Goal: Information Seeking & Learning: Learn about a topic

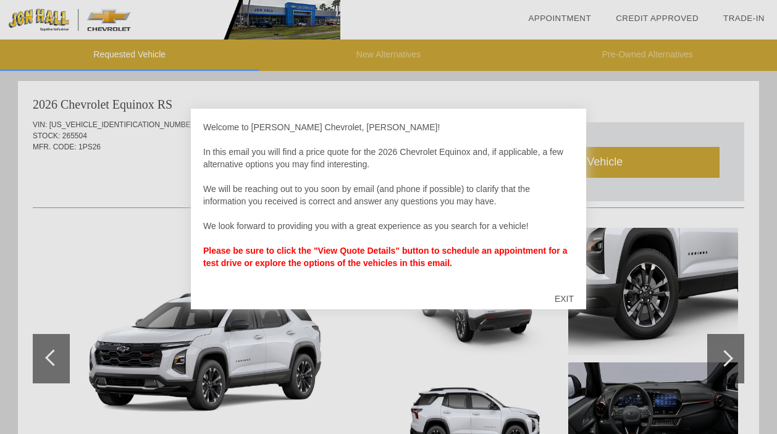
click at [324, 184] on div "Welcome to [PERSON_NAME] Chevrolet, [PERSON_NAME]! In this email you will find …" at bounding box center [388, 201] width 371 height 161
click at [300, 256] on div "Welcome to [PERSON_NAME] Chevrolet, [PERSON_NAME]! In this email you will find …" at bounding box center [388, 201] width 371 height 161
click at [322, 149] on div "Welcome to [PERSON_NAME] Chevrolet, [PERSON_NAME]! In this email you will find …" at bounding box center [388, 201] width 371 height 161
click at [565, 290] on div "EXIT" at bounding box center [564, 298] width 44 height 37
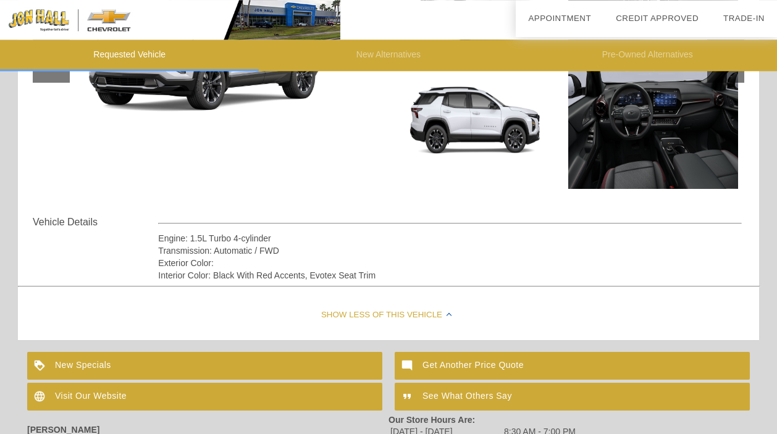
scroll to position [414, 0]
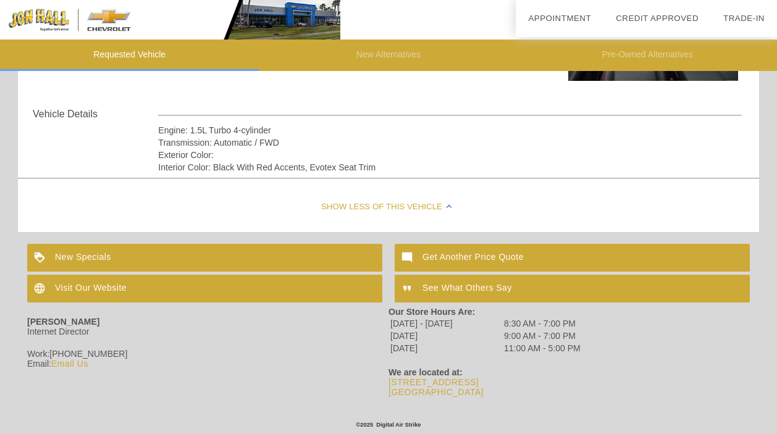
click at [403, 201] on div "Show Less of this Vehicle" at bounding box center [388, 207] width 741 height 49
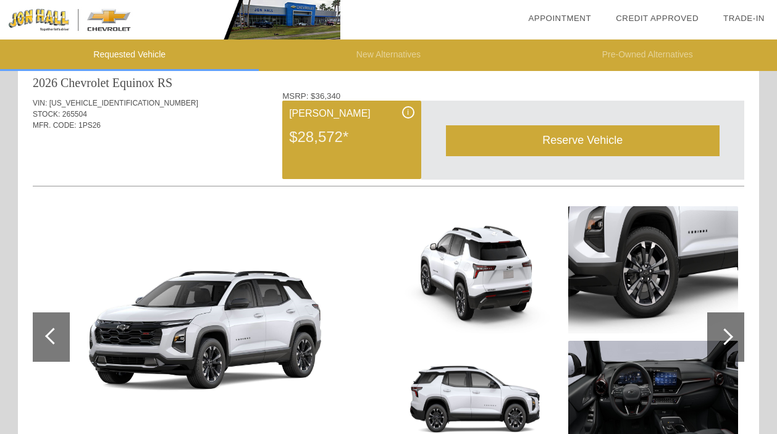
scroll to position [0, 0]
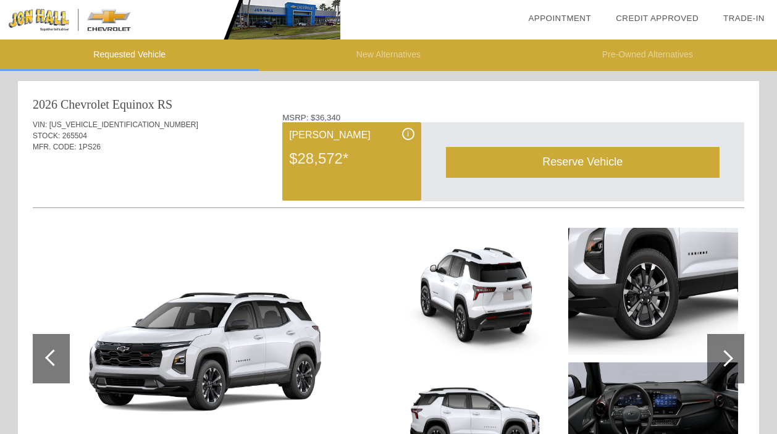
click at [406, 135] on div "i" at bounding box center [408, 134] width 12 height 12
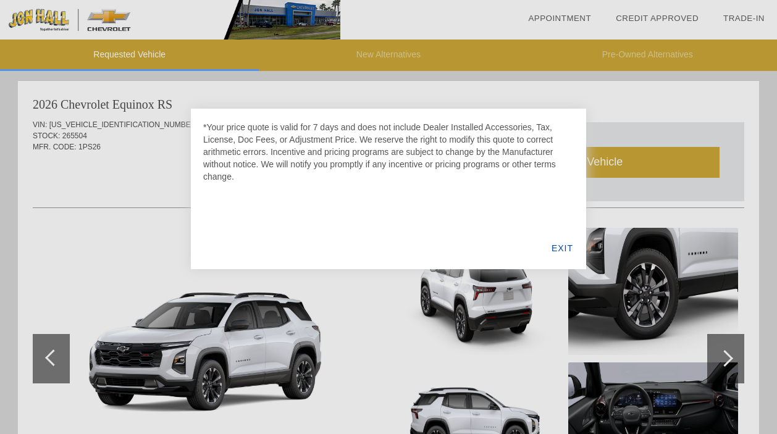
click at [553, 247] on div "EXIT" at bounding box center [563, 248] width 48 height 42
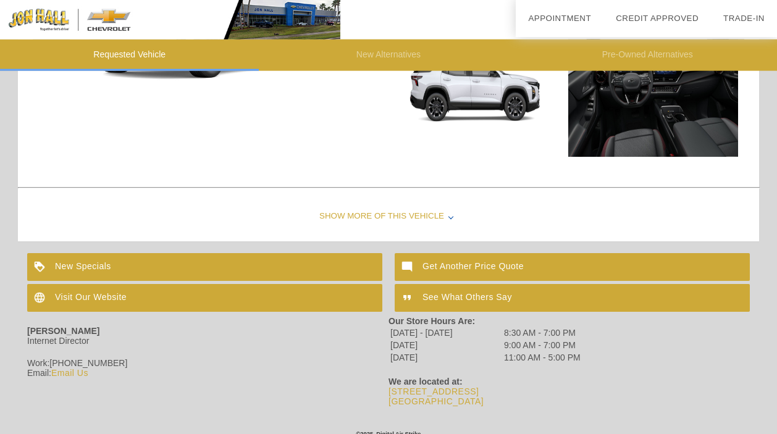
scroll to position [347, 0]
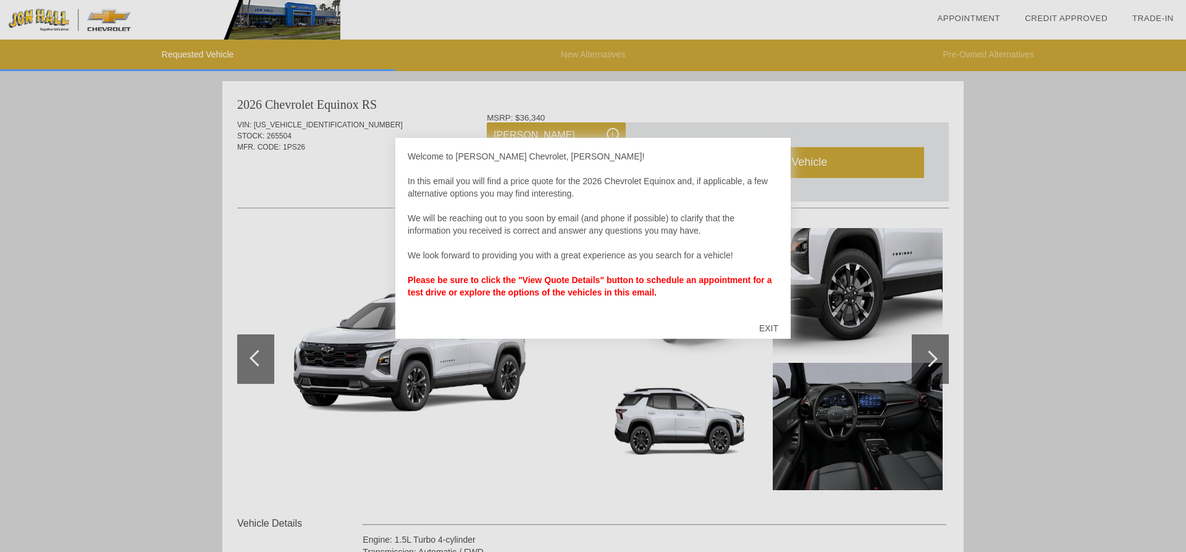
click at [762, 324] on div "EXIT" at bounding box center [769, 327] width 44 height 37
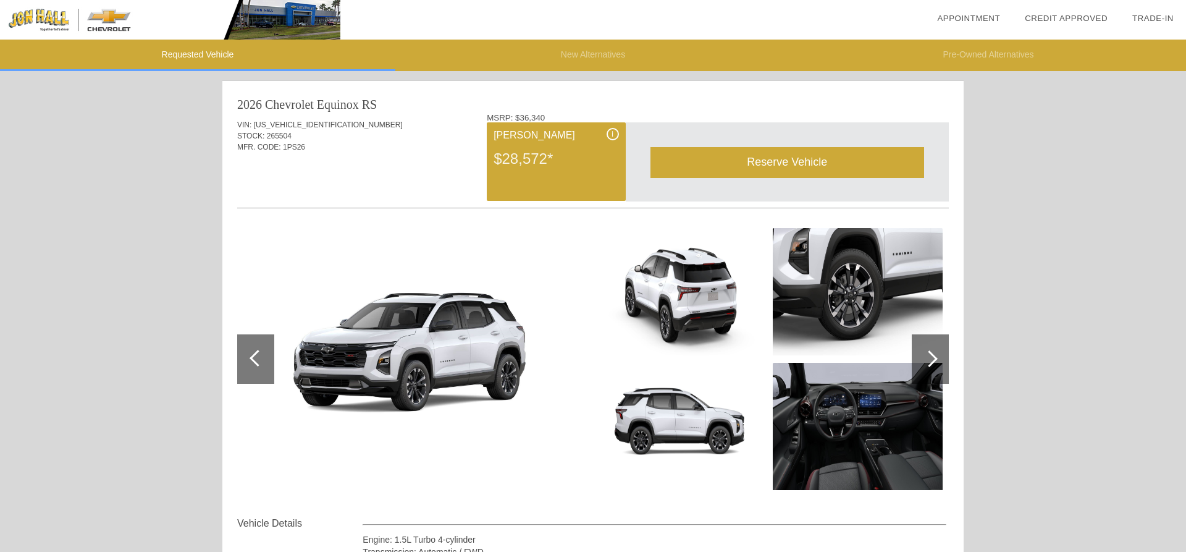
click at [612, 135] on span "i" at bounding box center [612, 134] width 2 height 9
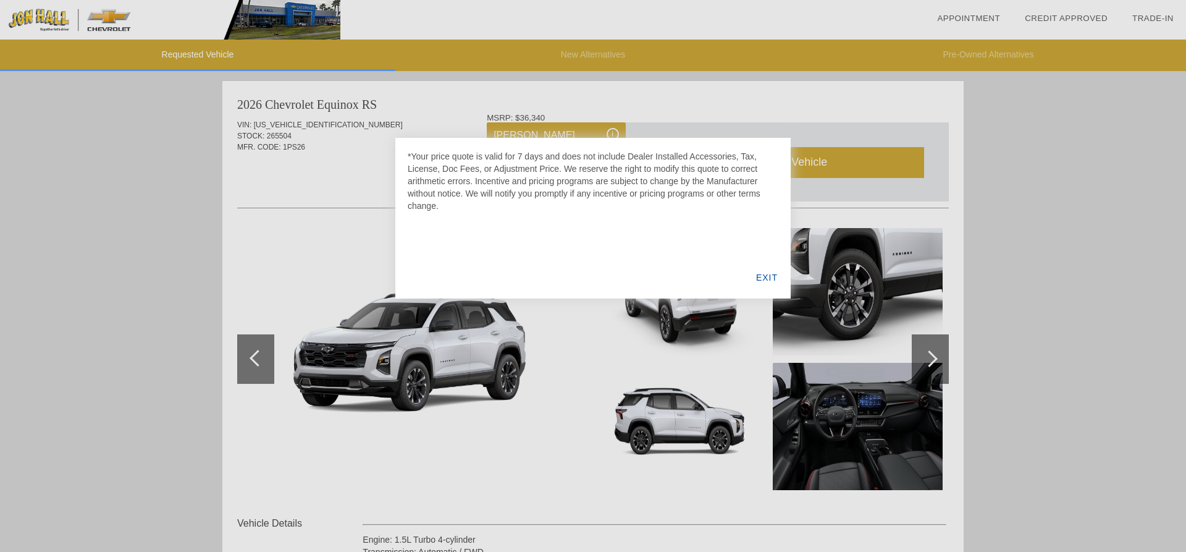
click at [766, 279] on div "EXIT" at bounding box center [767, 277] width 48 height 42
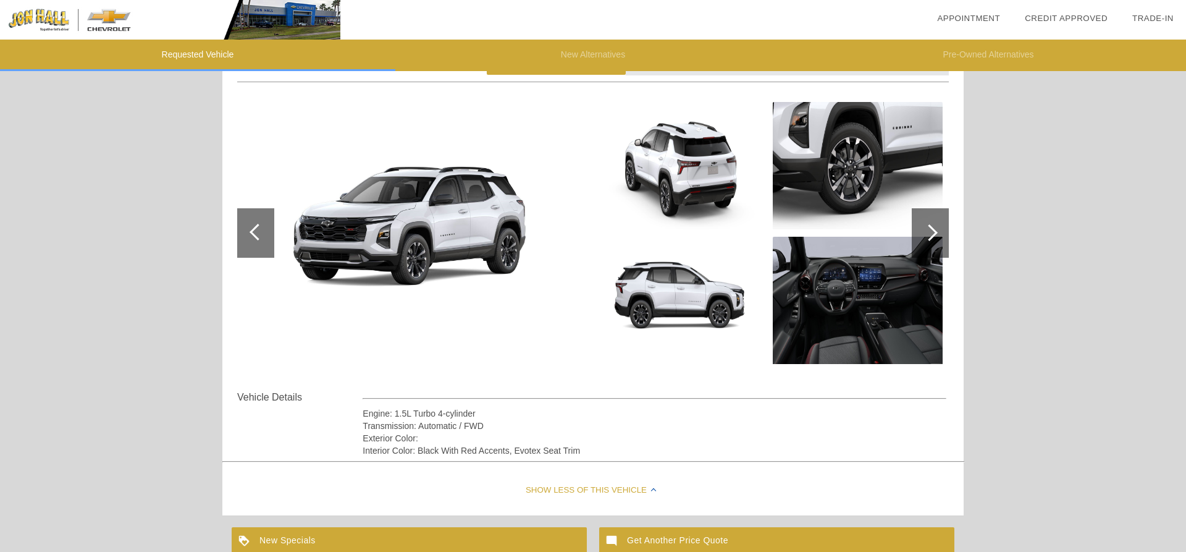
scroll to position [296, 0]
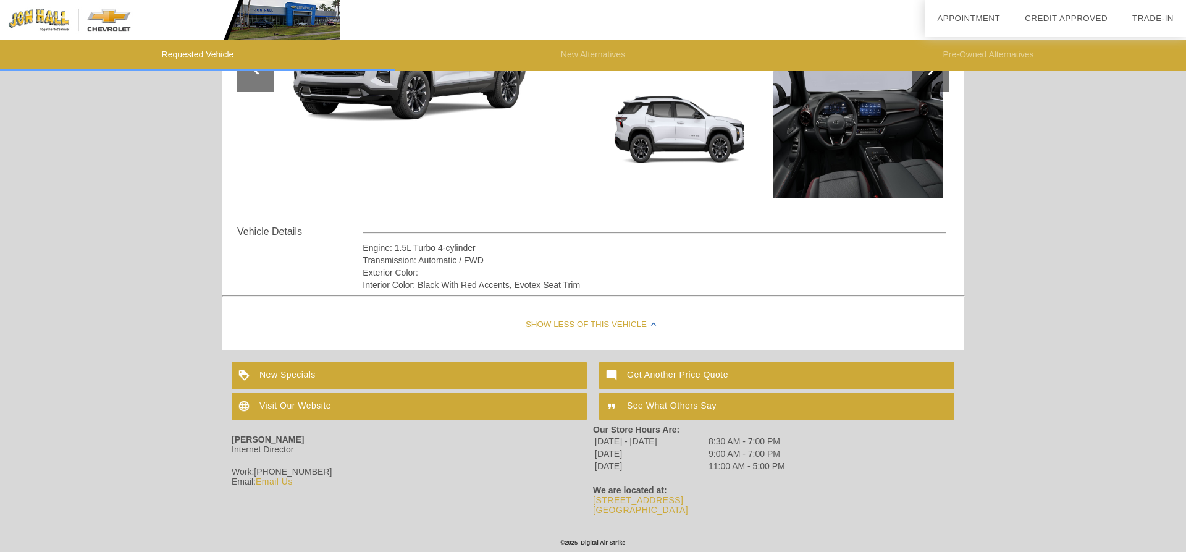
click at [605, 323] on div "Show Less of this Vehicle" at bounding box center [592, 324] width 741 height 49
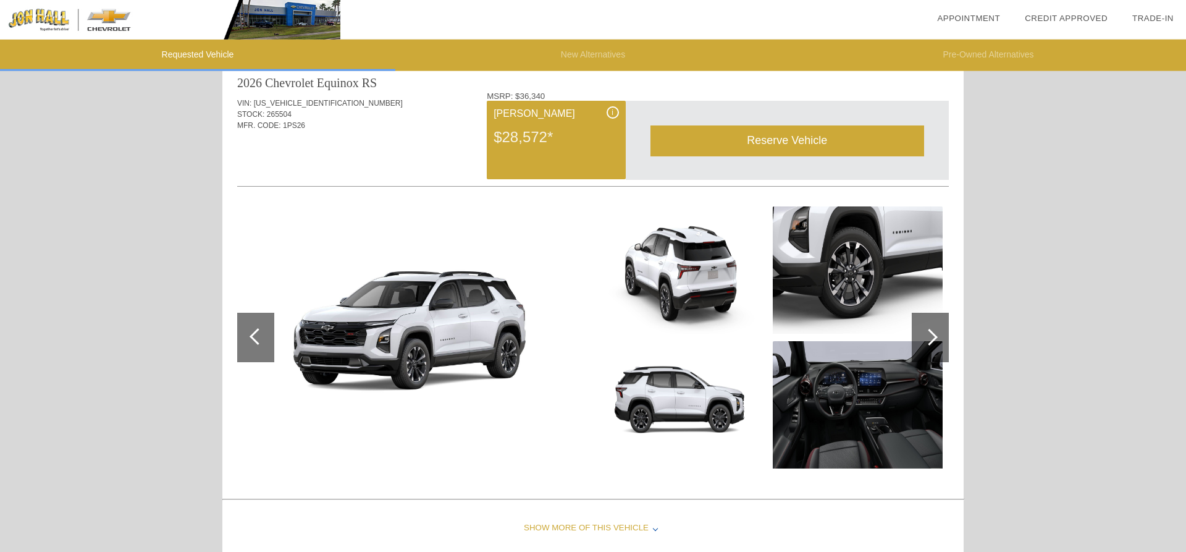
scroll to position [0, 0]
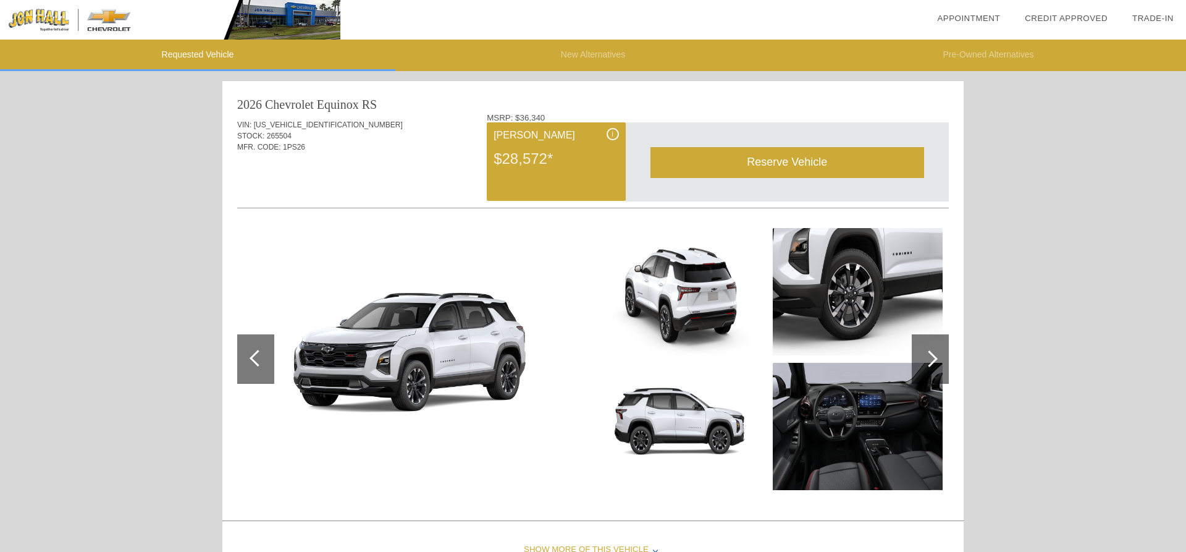
click at [936, 359] on div at bounding box center [929, 358] width 17 height 17
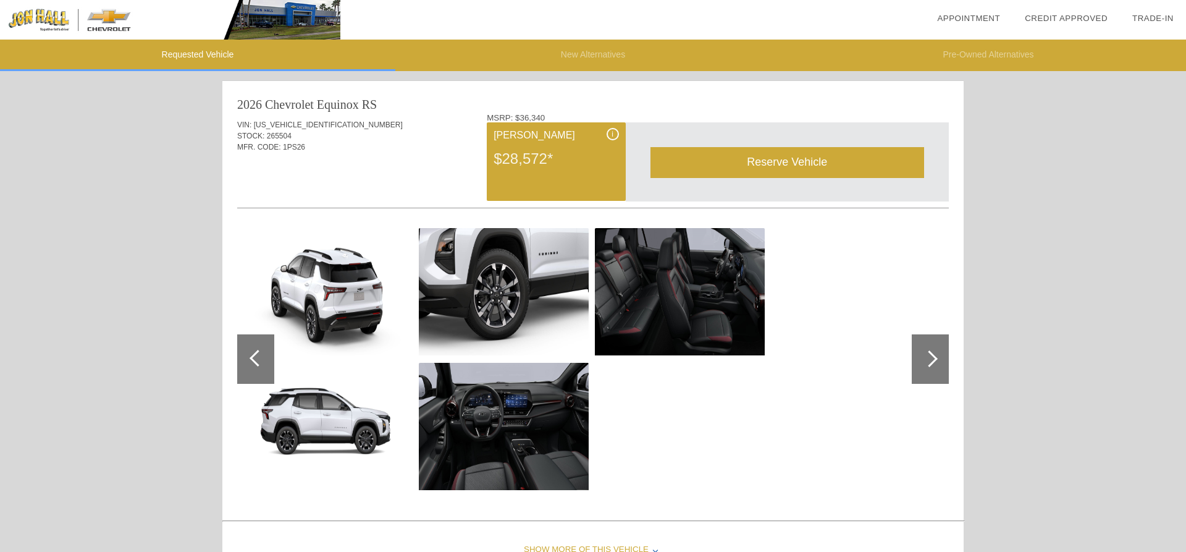
click at [936, 359] on div at bounding box center [929, 358] width 17 height 17
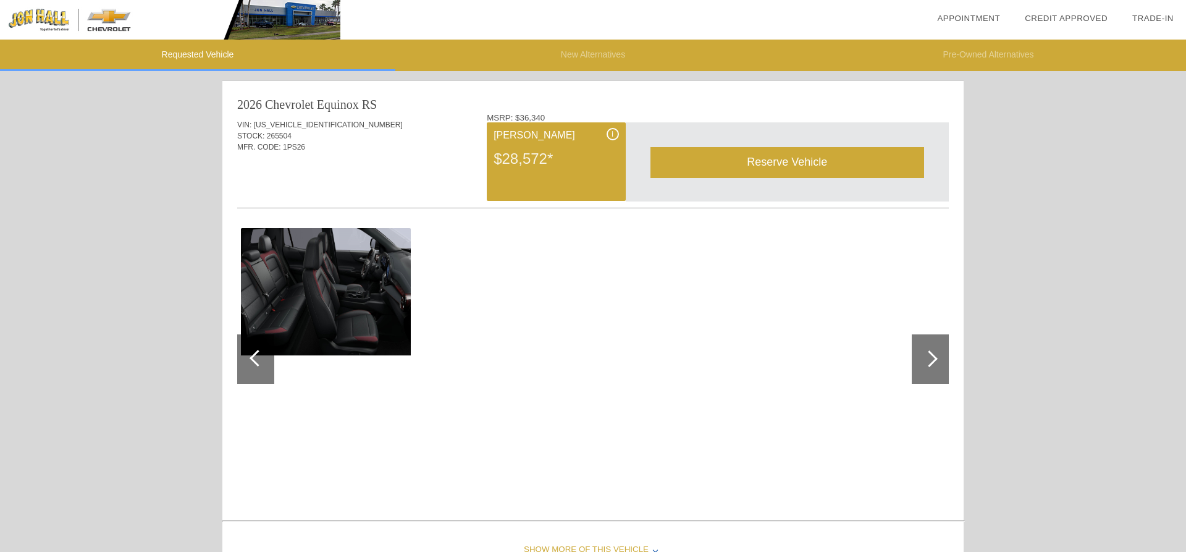
click at [936, 359] on div at bounding box center [929, 358] width 17 height 17
